Goal: Find contact information: Find contact information

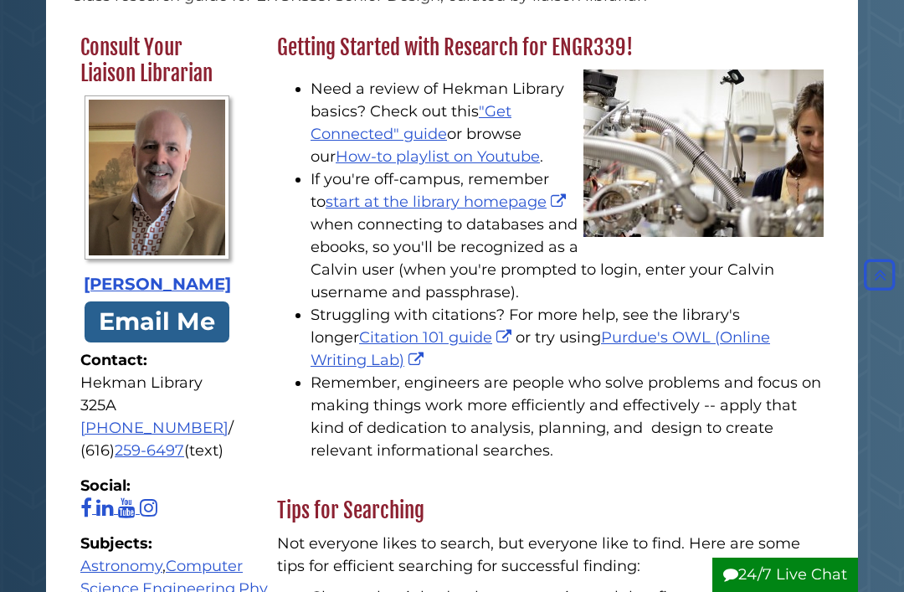
scroll to position [219, 0]
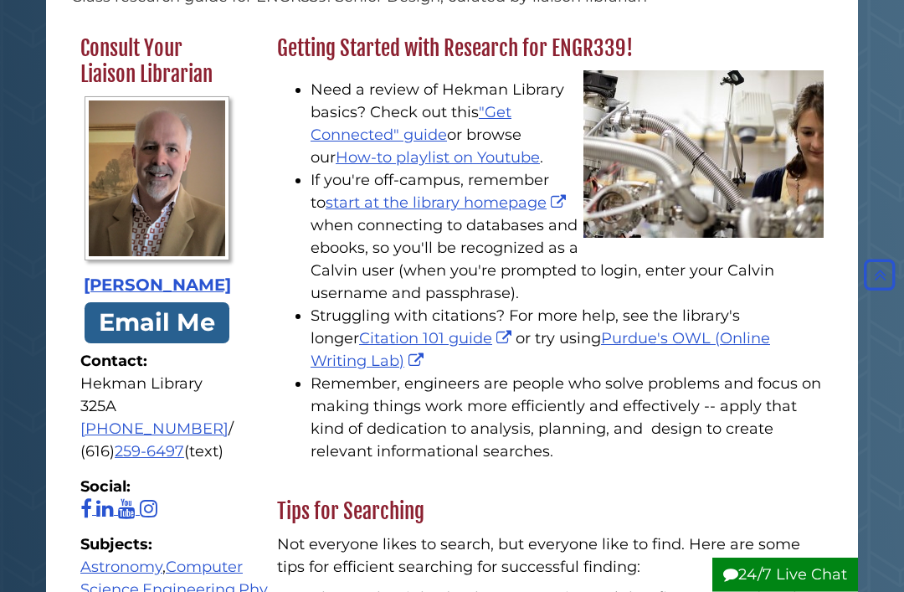
click at [121, 294] on div "David Malone" at bounding box center [156, 286] width 153 height 25
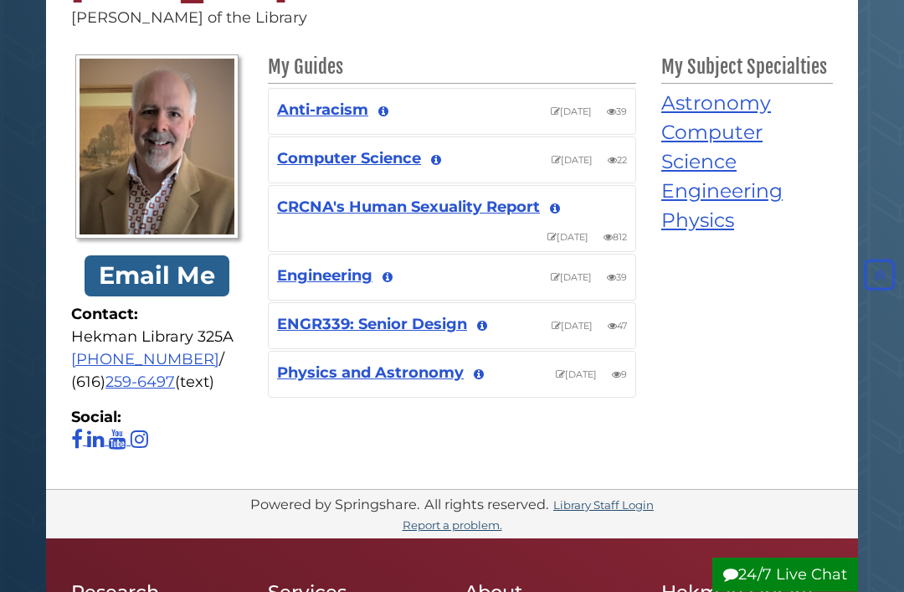
scroll to position [201, 0]
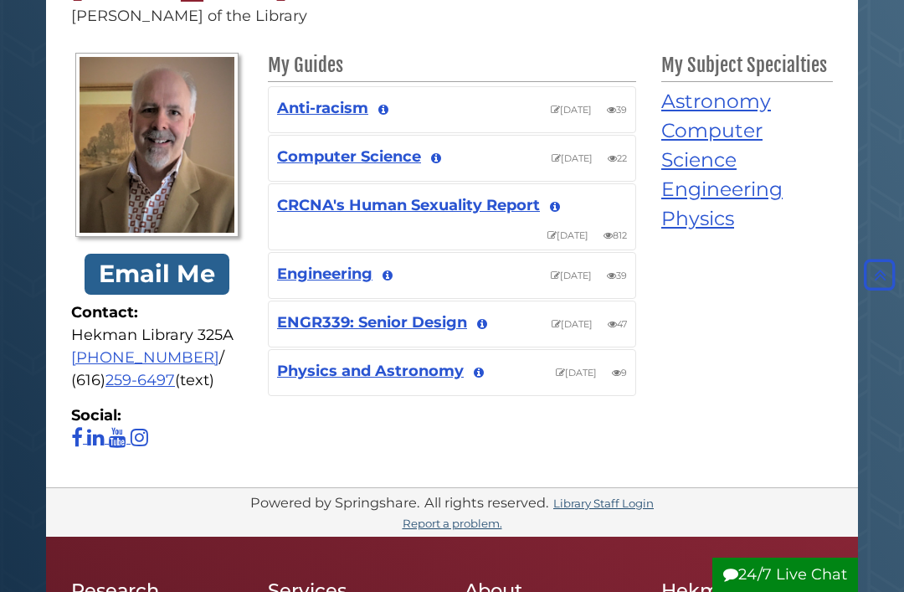
click at [609, 529] on div "Powered by Springshare. All rights reserved. Library Staff Login Report a probl…" at bounding box center [452, 512] width 812 height 50
click at [622, 507] on link "Library Staff Login" at bounding box center [603, 502] width 100 height 13
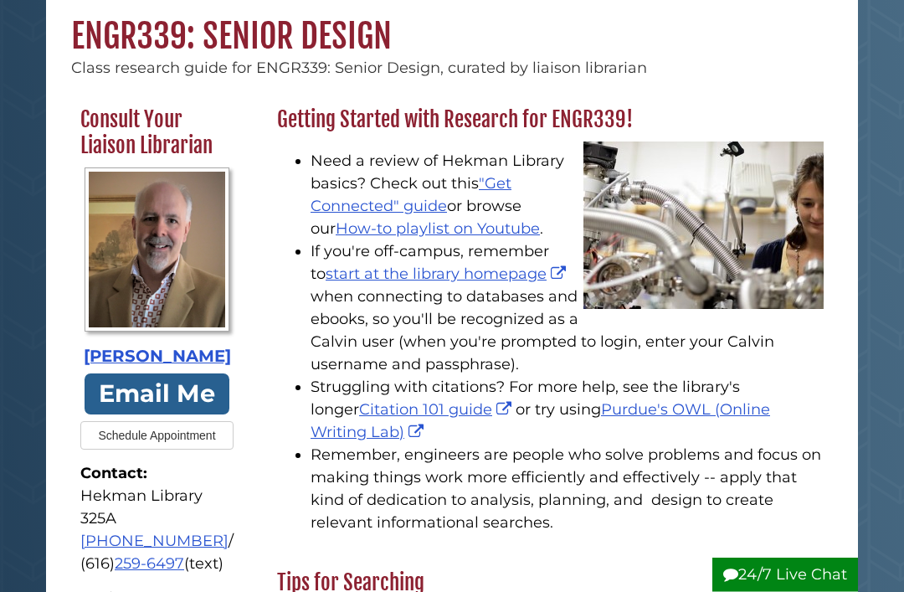
scroll to position [157, 0]
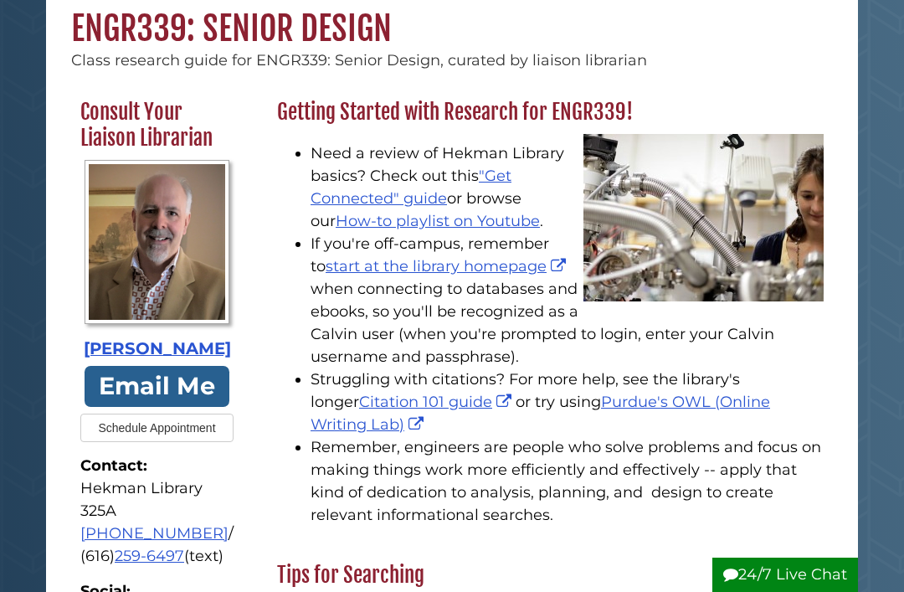
click at [122, 431] on button "Schedule Appointment" at bounding box center [156, 427] width 152 height 28
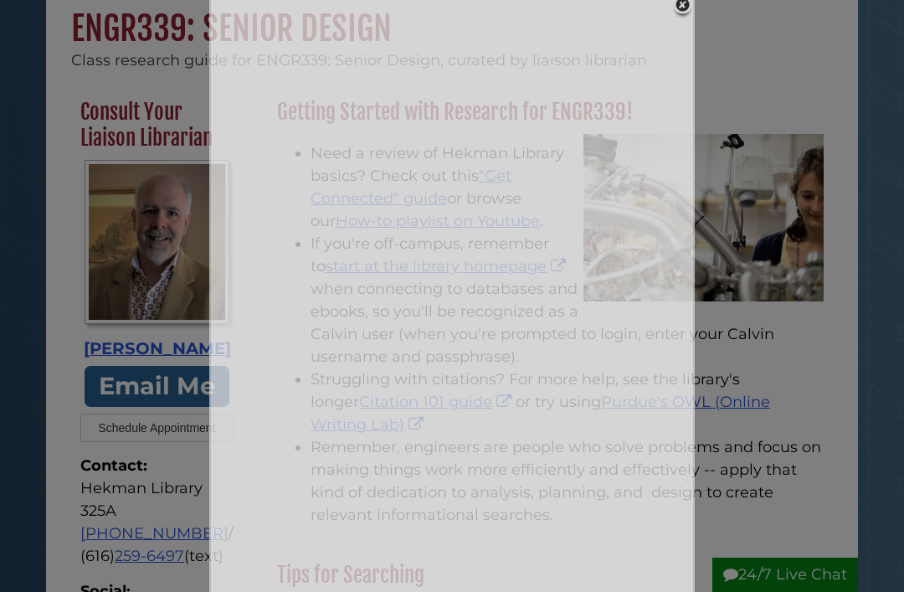
scroll to position [150, 0]
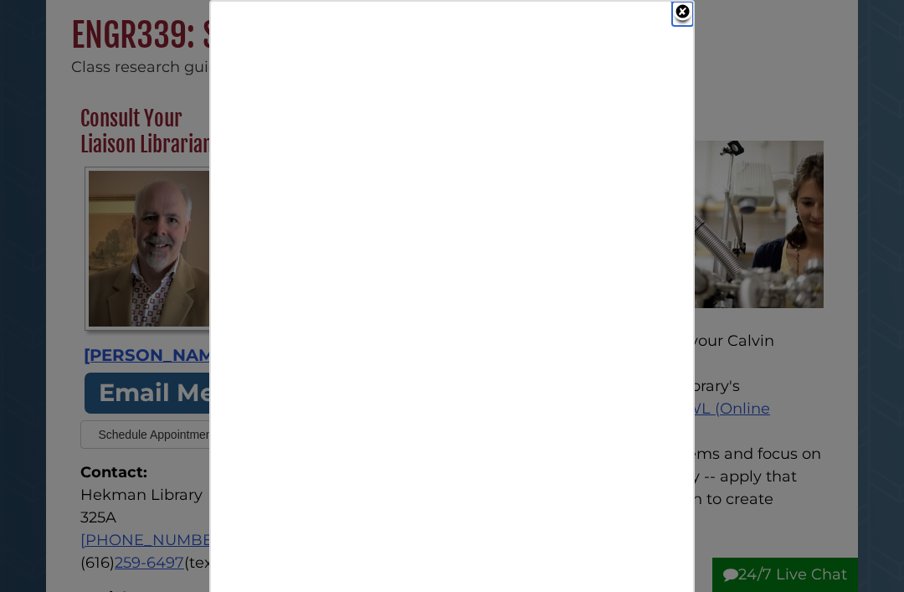
click at [683, 16] on link "Close" at bounding box center [682, 14] width 21 height 24
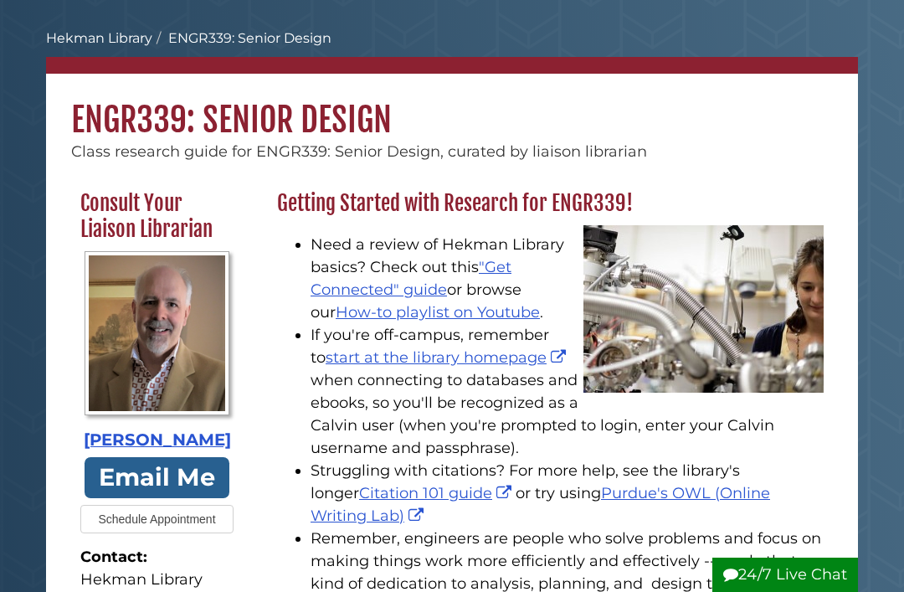
scroll to position [0, 0]
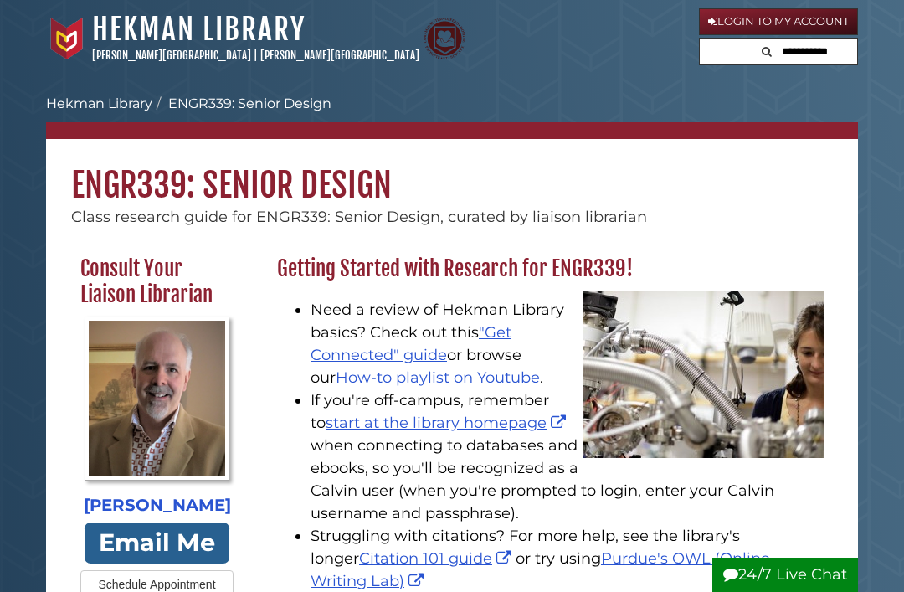
click at [80, 101] on link "Hekman Library" at bounding box center [99, 103] width 106 height 16
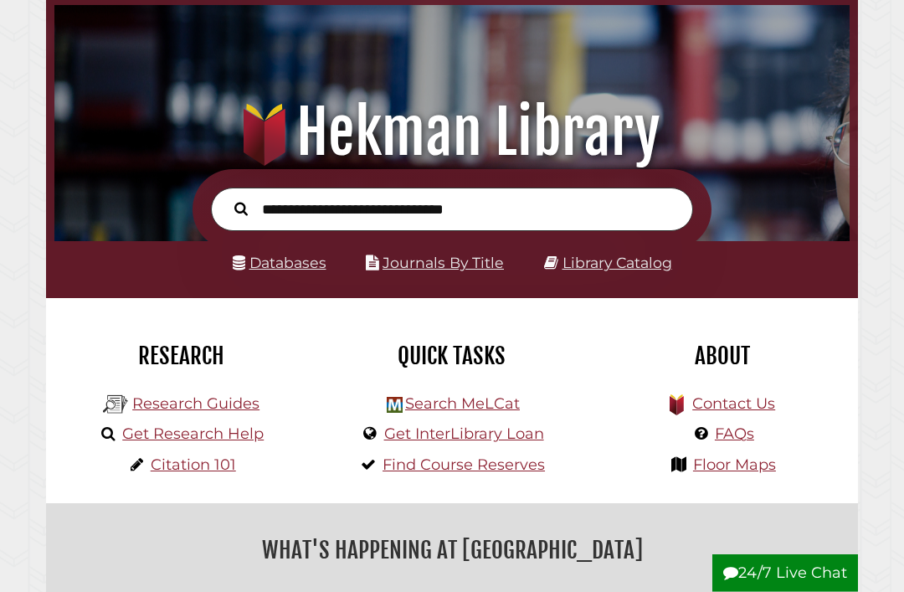
scroll to position [85, 0]
click at [155, 439] on link "Get Research Help" at bounding box center [192, 433] width 141 height 18
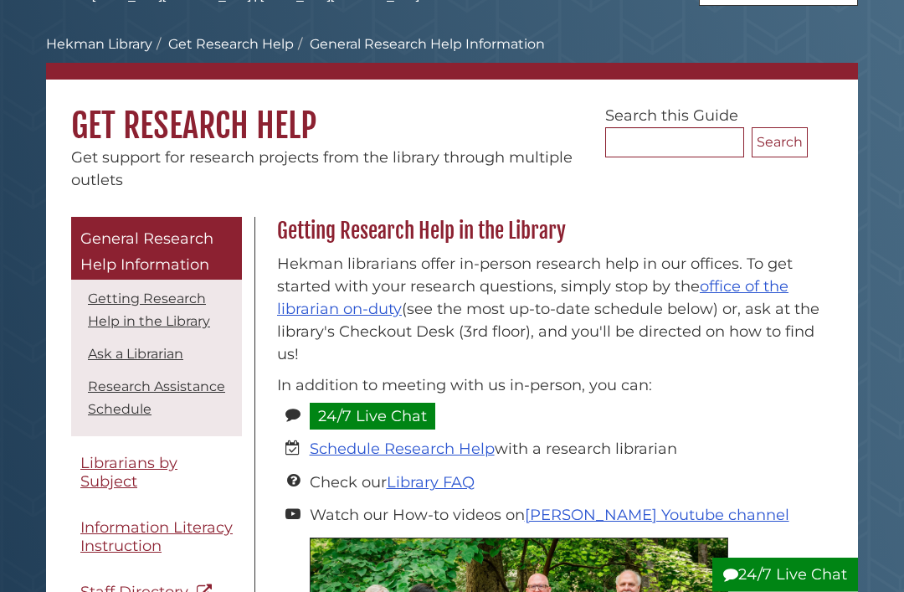
scroll to position [59, 0]
click at [105, 484] on span "Librarians by Subject" at bounding box center [128, 473] width 97 height 38
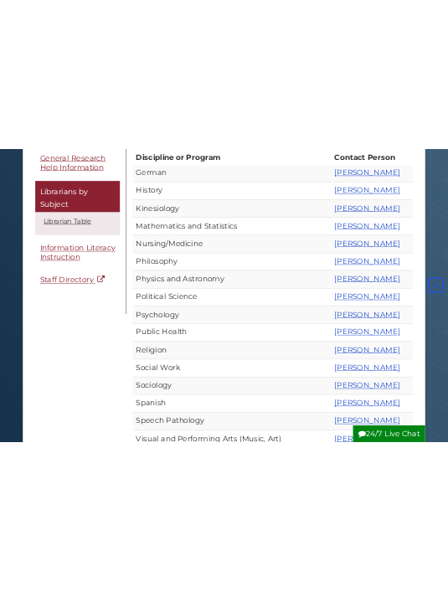
scroll to position [1116, 0]
